Goal: Information Seeking & Learning: Understand process/instructions

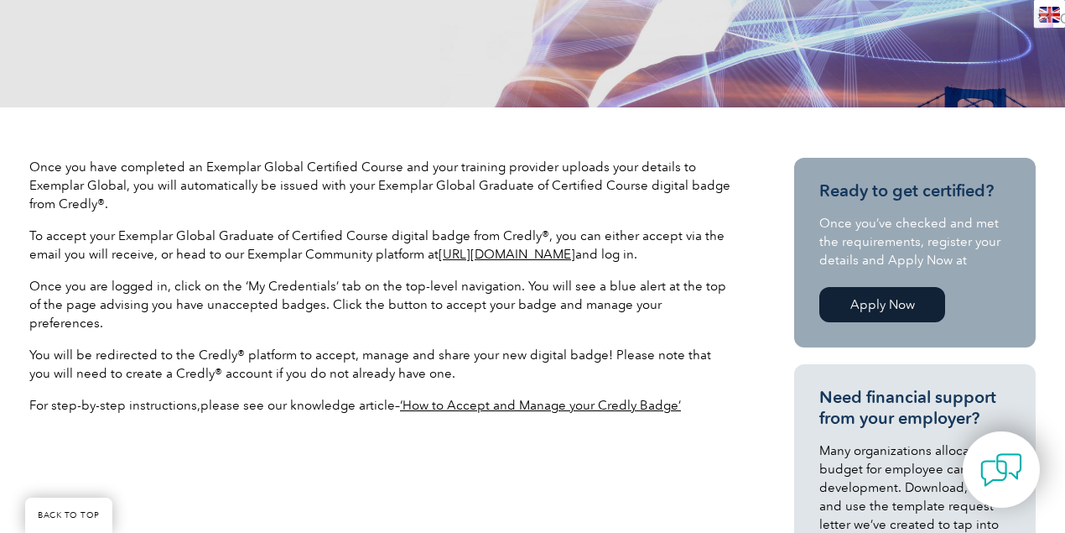
scroll to position [447, 0]
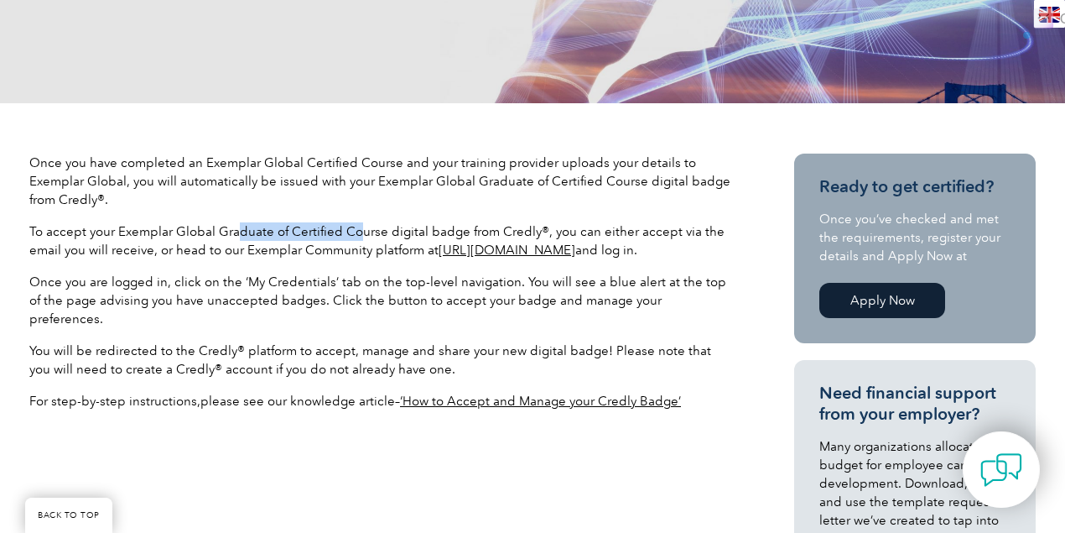
drag, startPoint x: 238, startPoint y: 231, endPoint x: 357, endPoint y: 231, distance: 119.1
click at [357, 231] on span "To accept your Exemplar Global Graduate of Certified Course digital badge from …" at bounding box center [376, 241] width 695 height 34
click at [401, 236] on span "To accept your Exemplar Global Graduate of Certified Course digital badge from …" at bounding box center [376, 241] width 695 height 34
click at [543, 300] on span "Once you are logged in, click on the ‘My Credentials’ tab on the top-level navi…" at bounding box center [377, 300] width 697 height 52
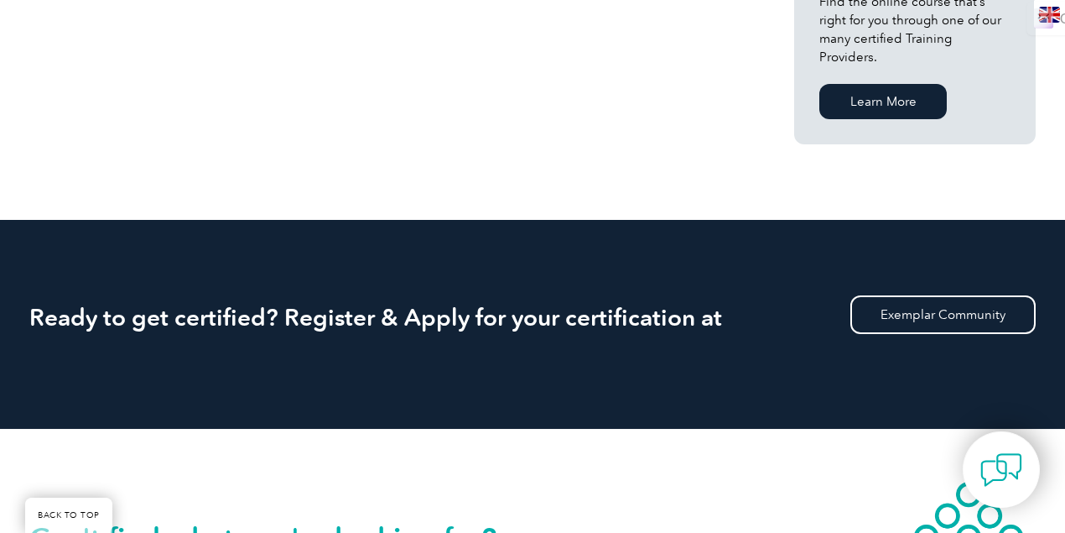
scroll to position [1397, 0]
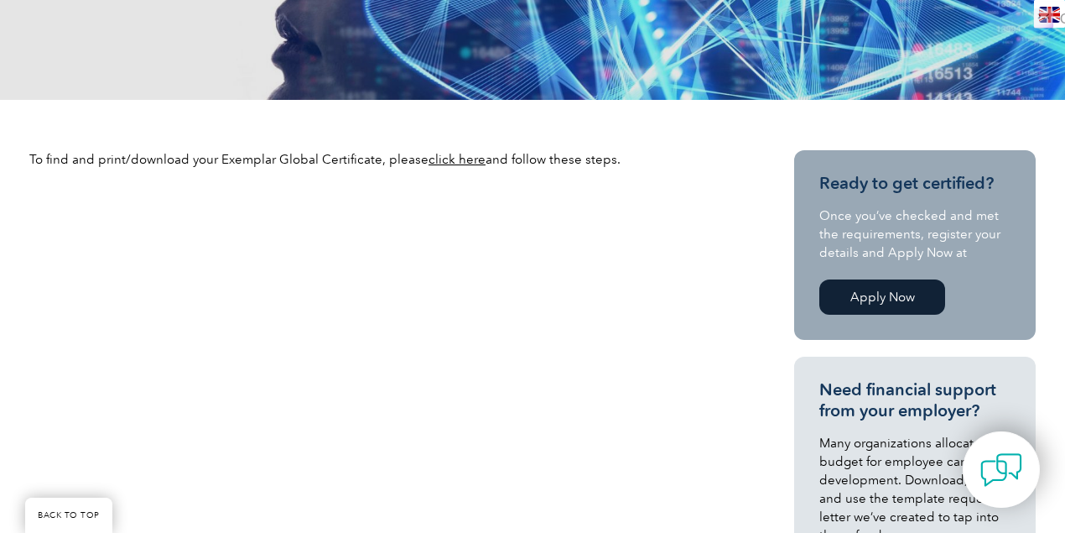
scroll to position [447, 0]
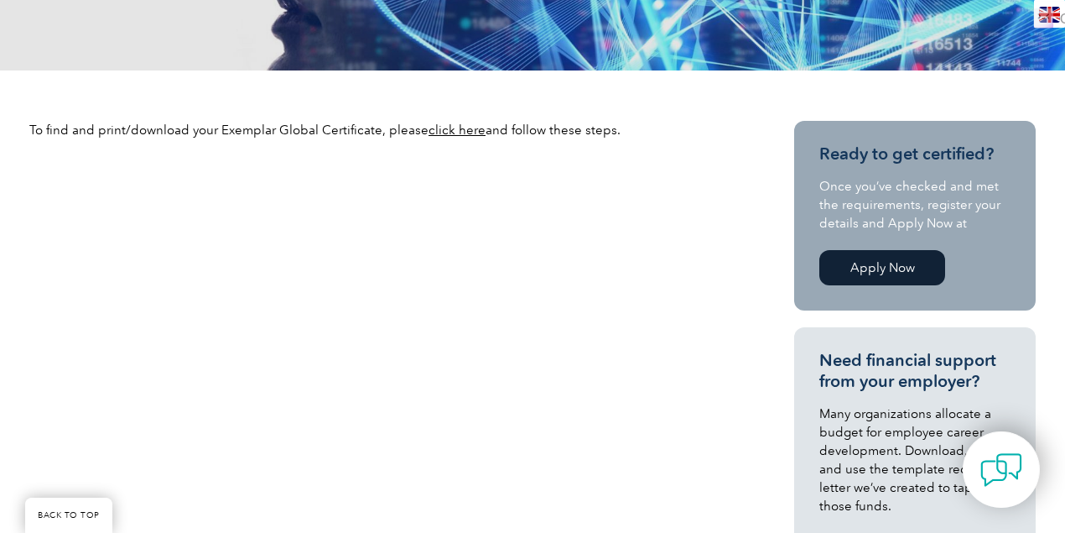
click at [452, 126] on link "click here" at bounding box center [457, 129] width 57 height 15
